Goal: Check status: Check status

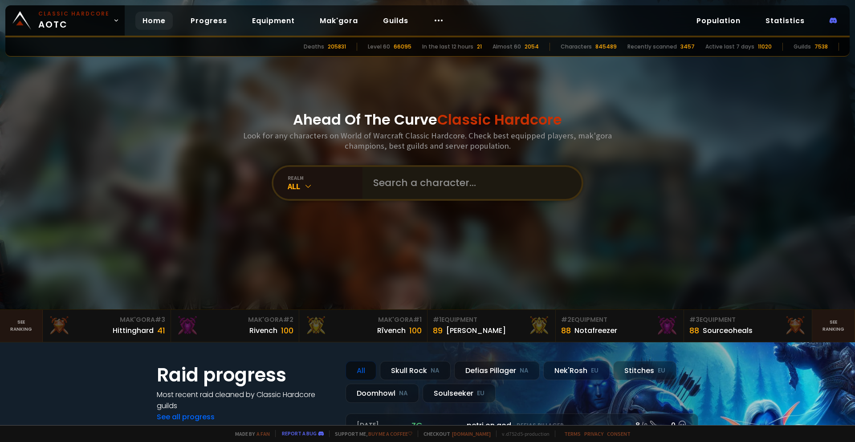
click at [364, 176] on div at bounding box center [471, 183] width 219 height 32
click at [396, 191] on input "text" at bounding box center [469, 183] width 203 height 32
type input "Hillslider"
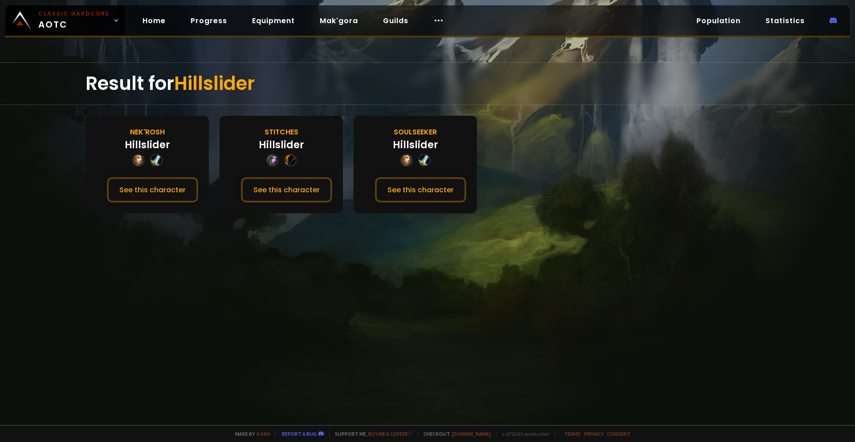
click at [396, 185] on button "See this character" at bounding box center [420, 189] width 91 height 25
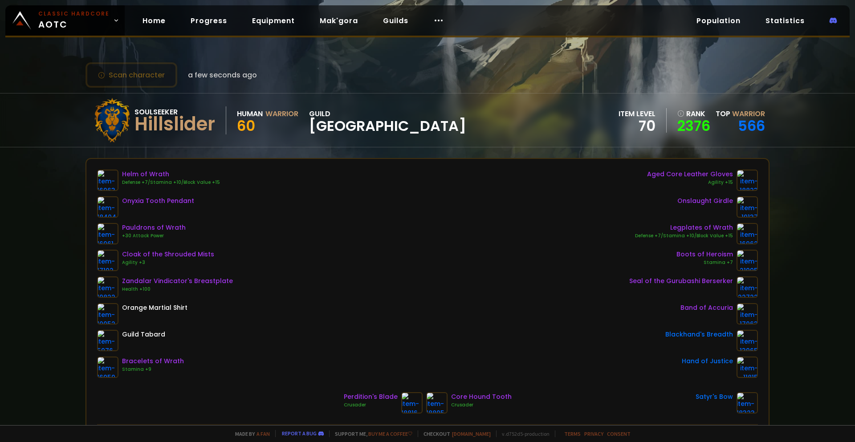
click at [169, 131] on div "Hillslider" at bounding box center [174, 124] width 81 height 13
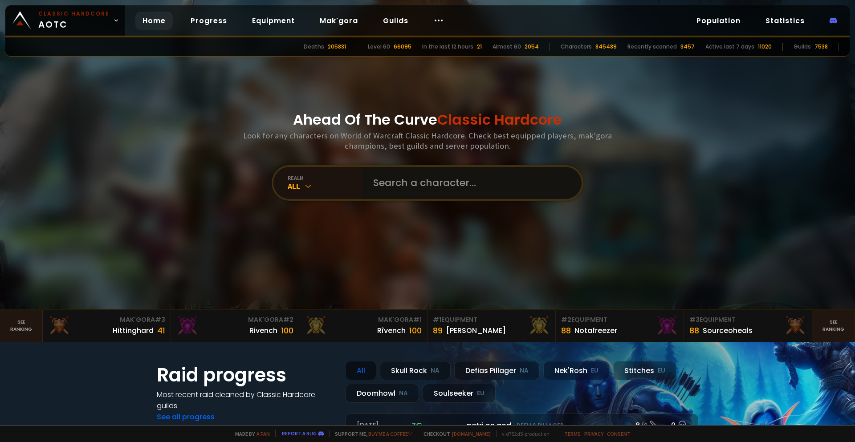
click at [390, 184] on input "text" at bounding box center [469, 183] width 203 height 32
type input "Sikamicanico"
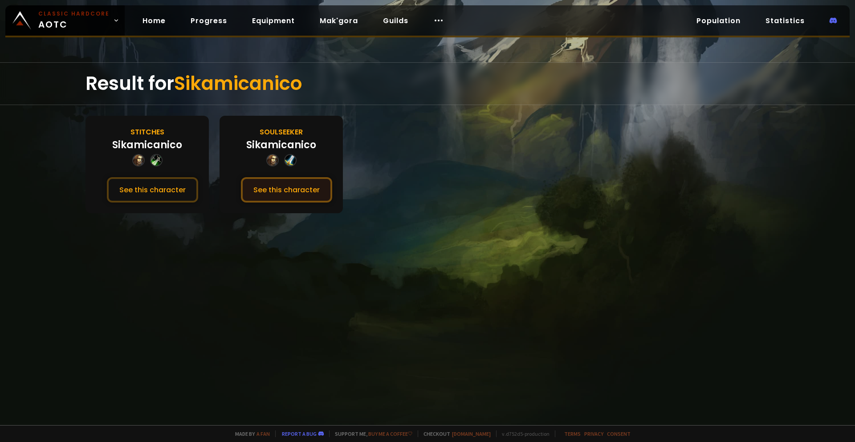
click at [283, 194] on button "See this character" at bounding box center [286, 189] width 91 height 25
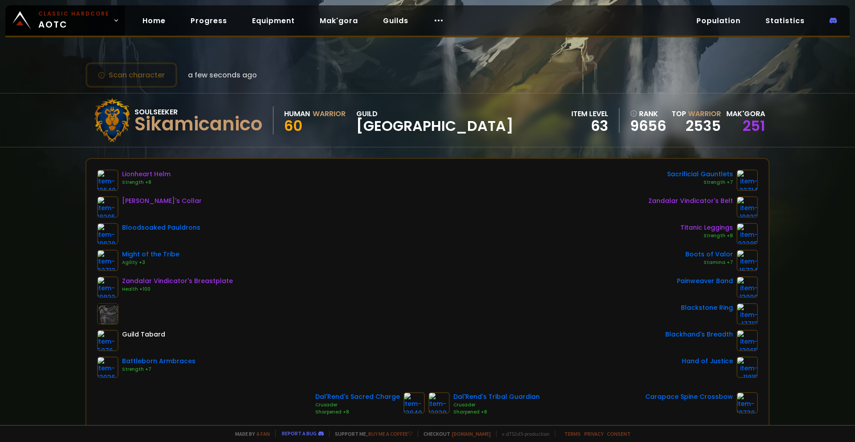
click at [751, 125] on div "251" at bounding box center [745, 125] width 39 height 13
